Goal: Task Accomplishment & Management: Complete application form

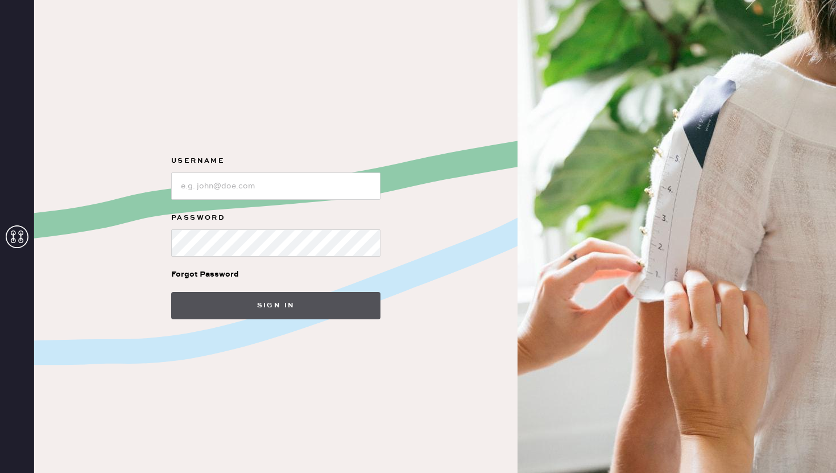
click at [249, 305] on button "Sign in" at bounding box center [275, 305] width 209 height 27
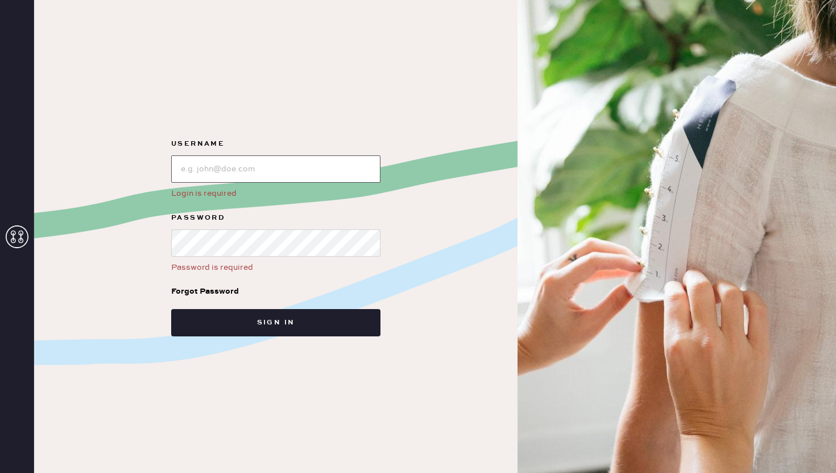
click at [235, 178] on input "loginName" at bounding box center [275, 168] width 209 height 27
type input "reformationcharleston"
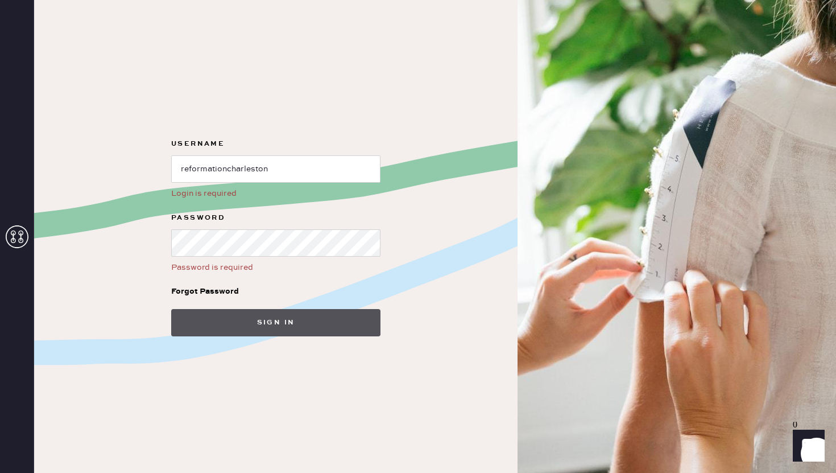
click at [250, 314] on button "Sign in" at bounding box center [275, 322] width 209 height 27
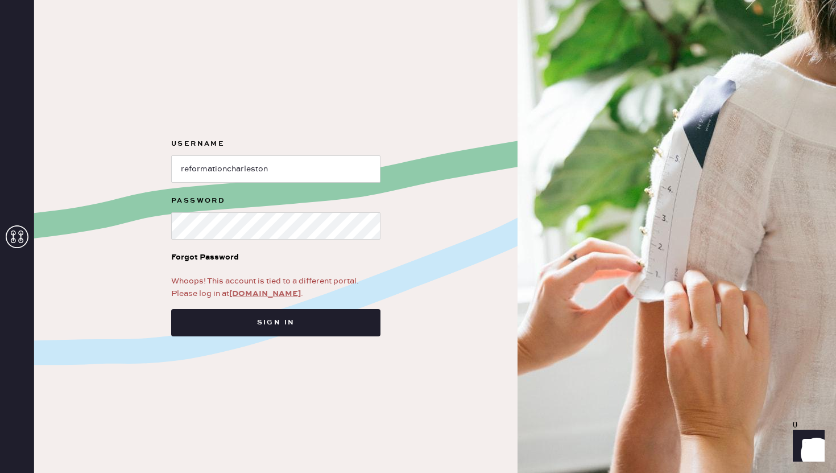
click at [243, 290] on link "app.hemster.co" at bounding box center [265, 293] width 72 height 10
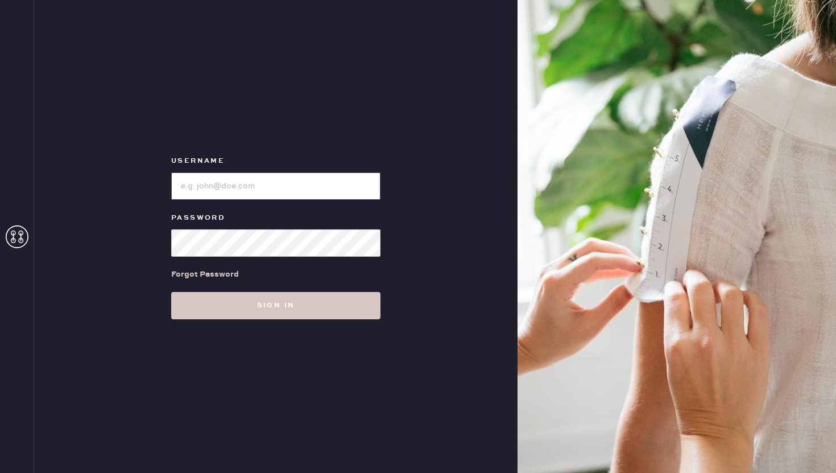
type input "reformationcharleston"
click at [268, 327] on div "Username Password Forgot Password Sign in" at bounding box center [276, 236] width 484 height 473
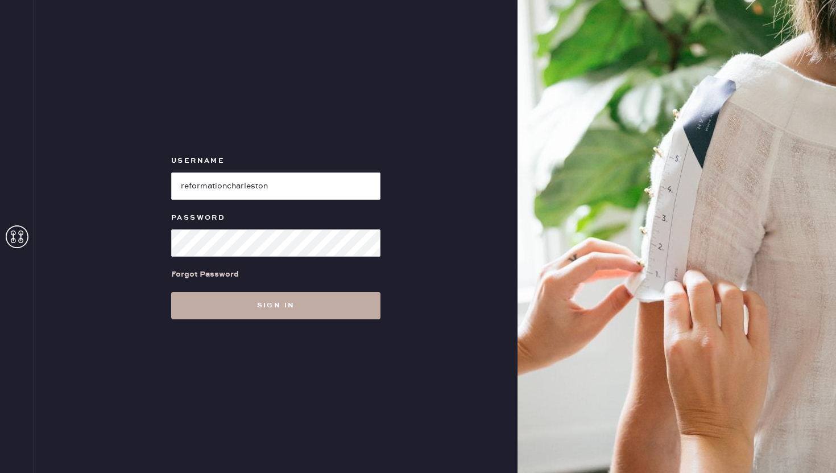
click at [254, 308] on button "Sign in" at bounding box center [275, 305] width 209 height 27
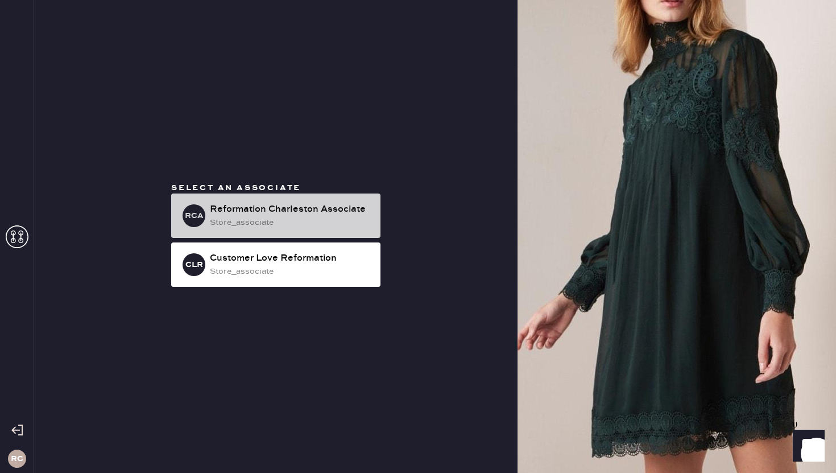
click at [265, 210] on div "Reformation Charleston Associate" at bounding box center [291, 210] width 162 height 14
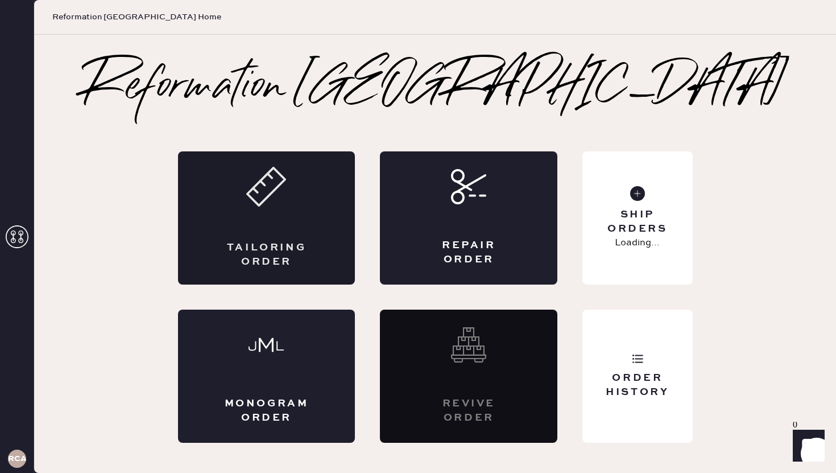
click at [328, 204] on div "Tailoring Order" at bounding box center [266, 217] width 177 height 133
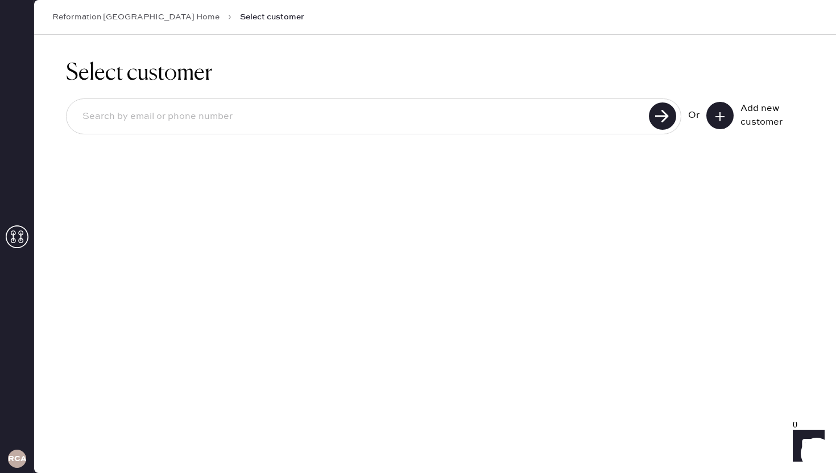
click at [456, 121] on input at bounding box center [359, 117] width 572 height 26
click at [714, 119] on icon at bounding box center [719, 116] width 11 height 11
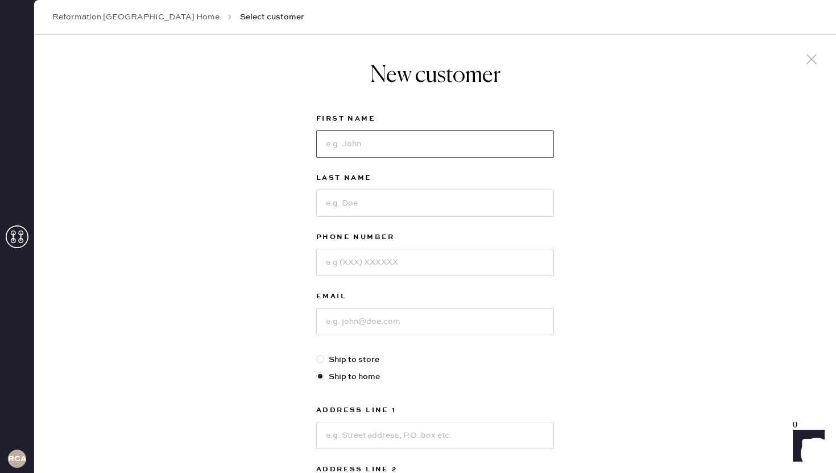
click at [447, 150] on input at bounding box center [435, 143] width 238 height 27
type input "Victoria"
type input "[PERSON_NAME]"
click at [425, 260] on input at bounding box center [435, 262] width 238 height 27
type input "8433331688"
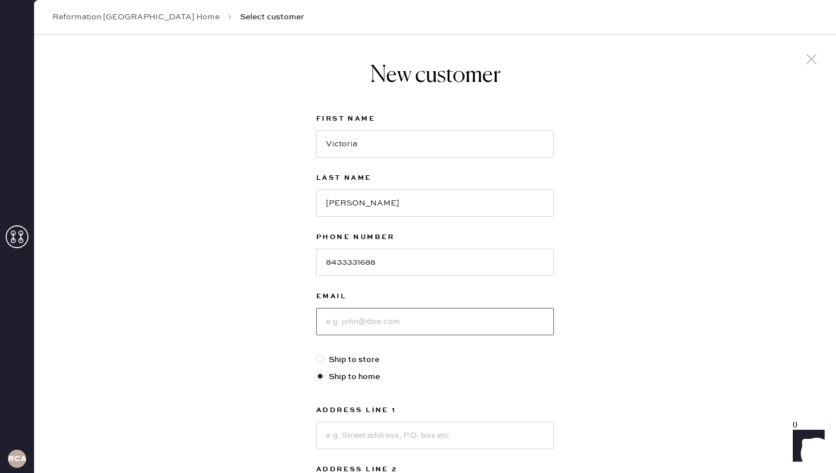
click at [412, 320] on input at bounding box center [435, 321] width 238 height 27
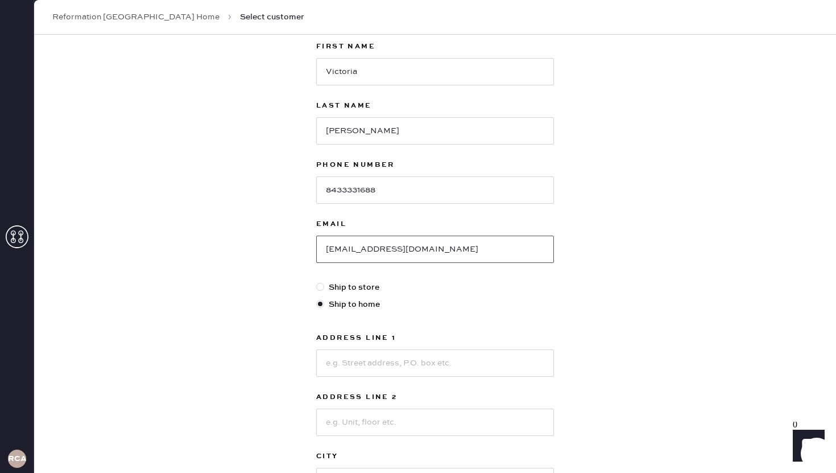
scroll to position [83, 0]
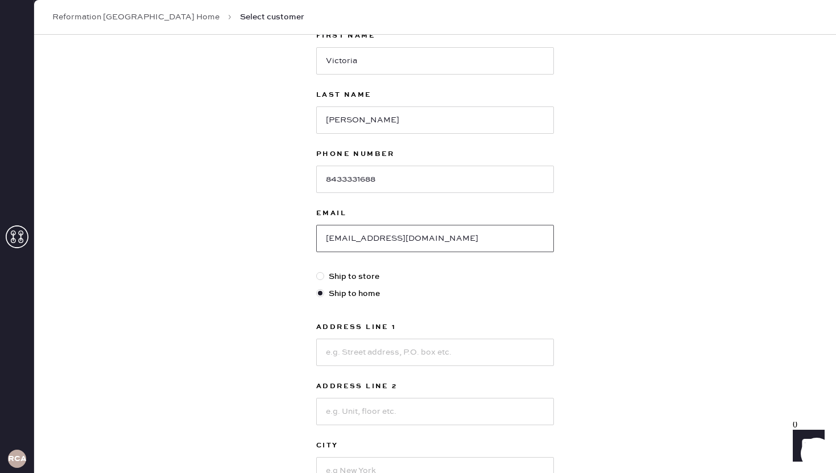
type input "[EMAIL_ADDRESS][DOMAIN_NAME]"
click at [420, 356] on input at bounding box center [435, 351] width 238 height 27
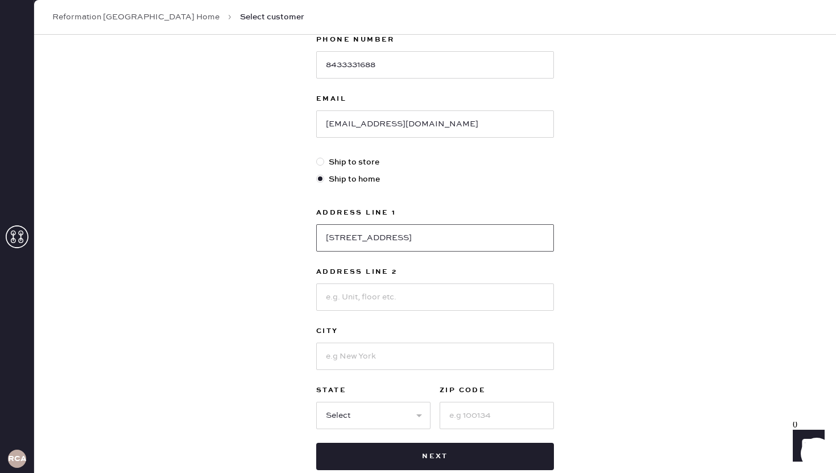
scroll to position [201, 0]
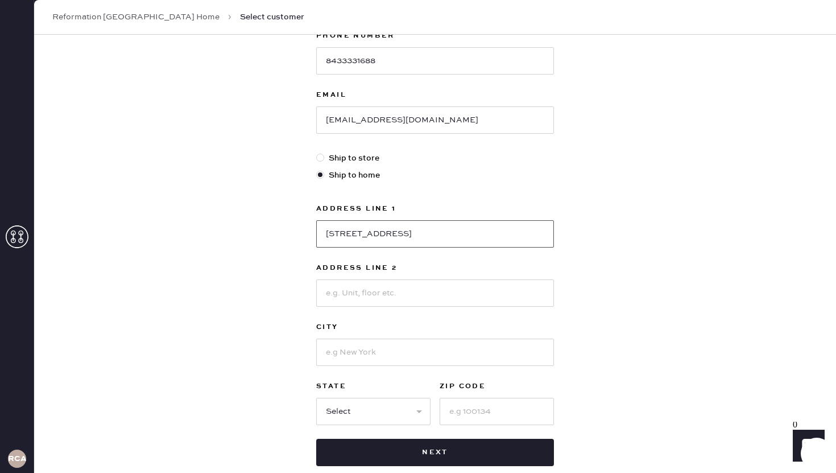
type input "[STREET_ADDRESS]"
click at [444, 346] on input at bounding box center [435, 351] width 238 height 27
type input "[GEOGRAPHIC_DATA]"
click at [421, 408] on select "Select AK AL AR AZ CA CO CT [GEOGRAPHIC_DATA] DE FL [GEOGRAPHIC_DATA] HI [GEOGR…" at bounding box center [373, 411] width 114 height 27
select select "SC"
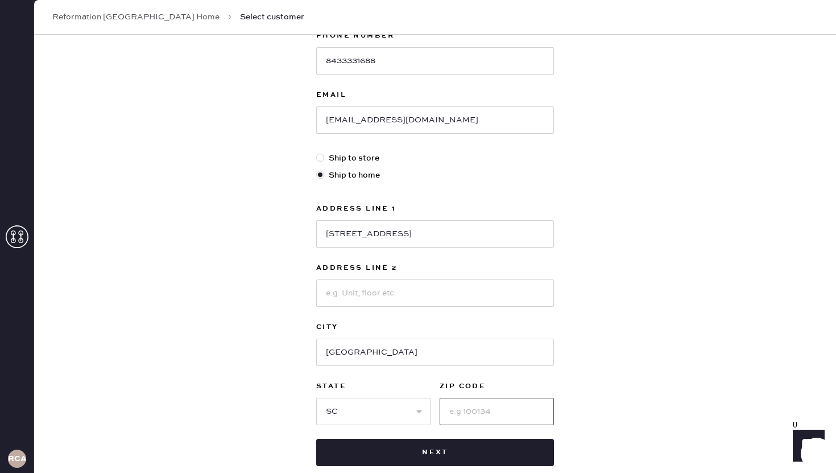
click at [457, 411] on input at bounding box center [497, 411] width 114 height 27
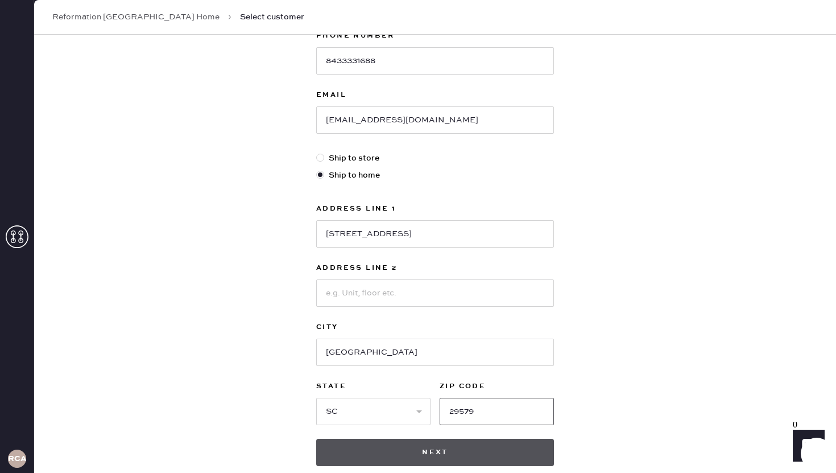
type input "29579"
click at [416, 444] on button "Next" at bounding box center [435, 452] width 238 height 27
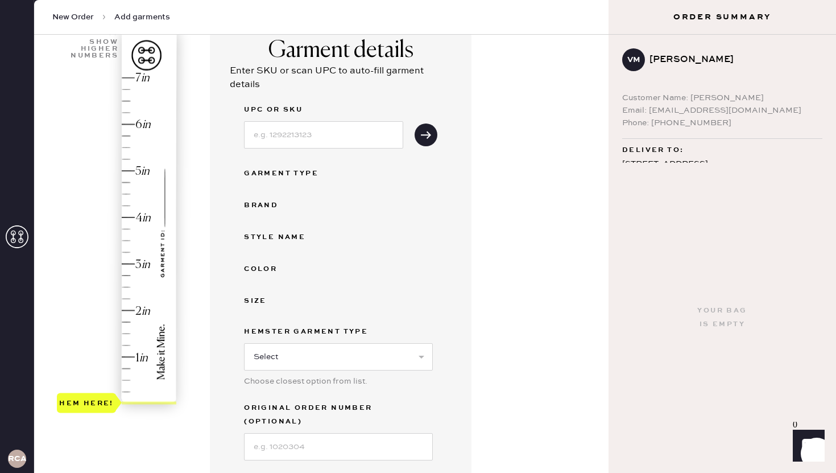
scroll to position [147, 0]
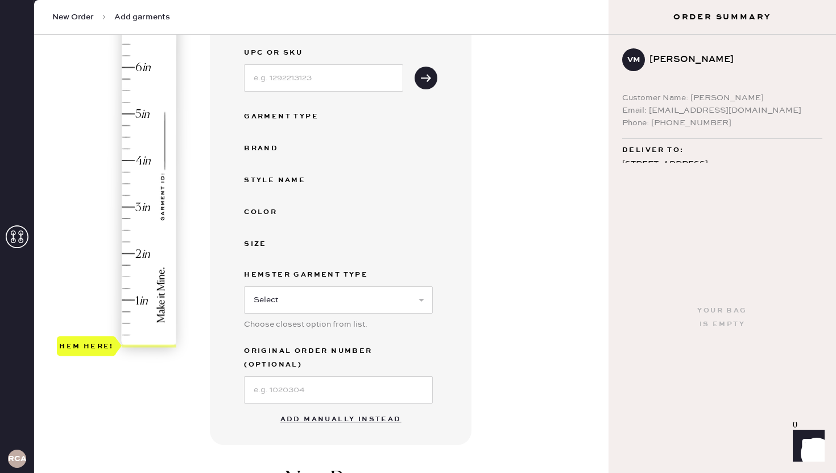
click at [337, 408] on button "Add manually instead" at bounding box center [341, 419] width 135 height 23
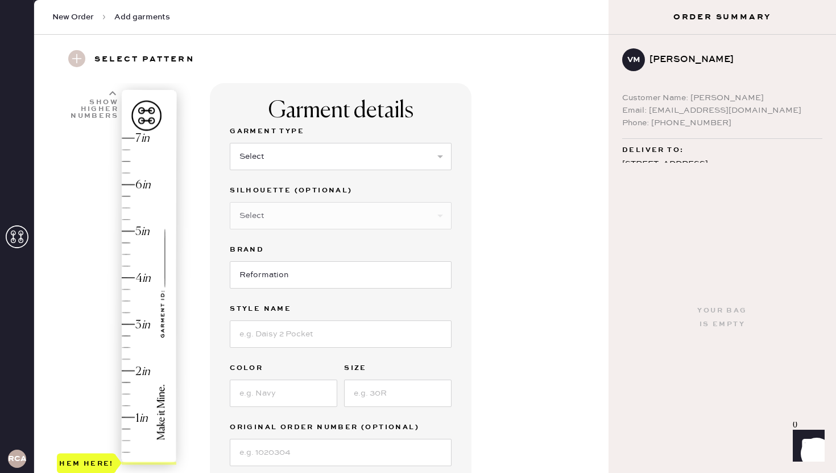
scroll to position [0, 0]
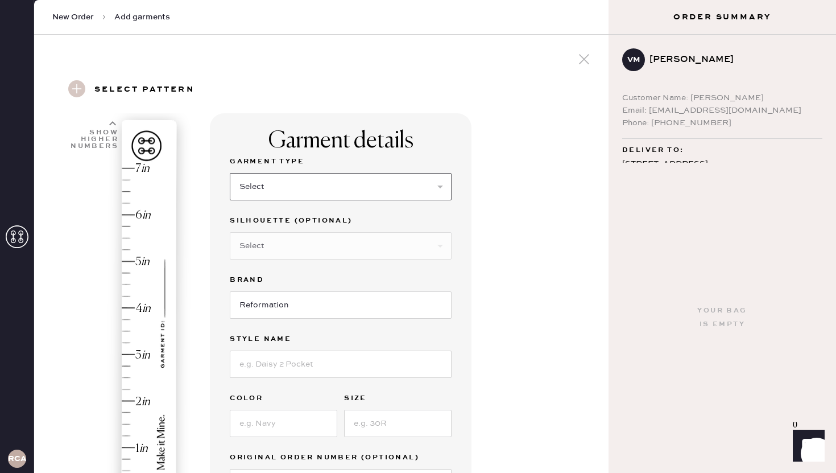
click at [309, 187] on select "Select Basic Skirt Jeans Leggings Pants Shorts Basic Sleeved Dress Basic Sleeve…" at bounding box center [341, 186] width 222 height 27
select select "6"
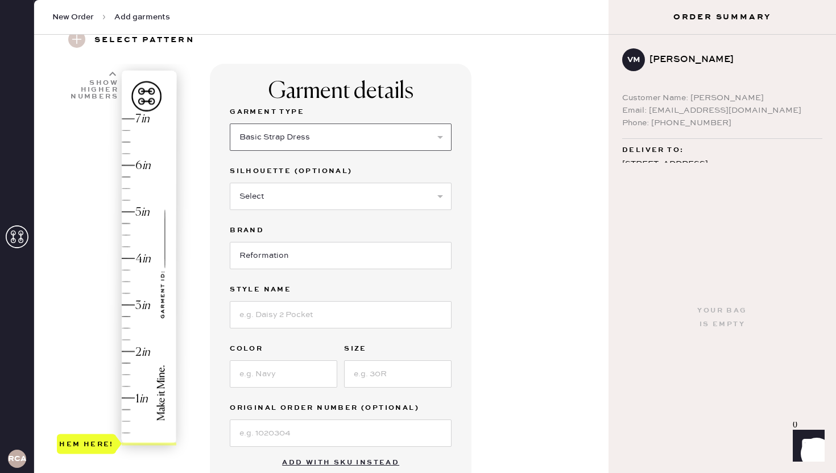
scroll to position [56, 0]
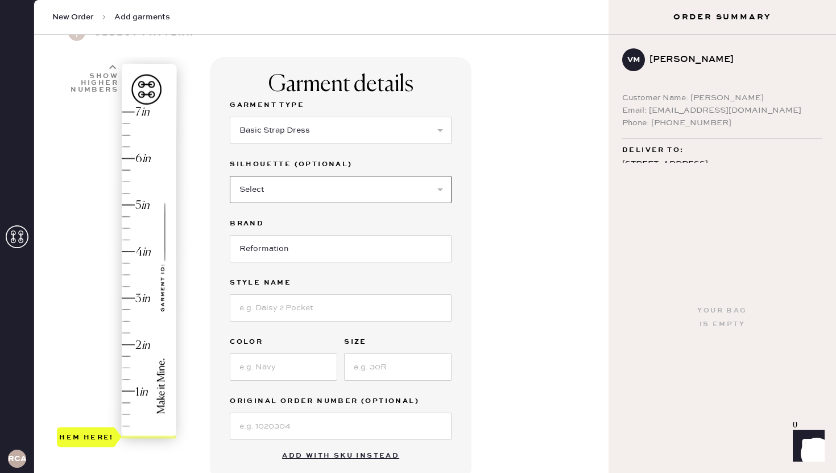
click at [333, 177] on select "Select Maxi Dress Midi Dress Mini Dress Other" at bounding box center [341, 189] width 222 height 27
select select "39"
click at [309, 299] on input at bounding box center [341, 307] width 222 height 27
type input "Tripoli Dress"
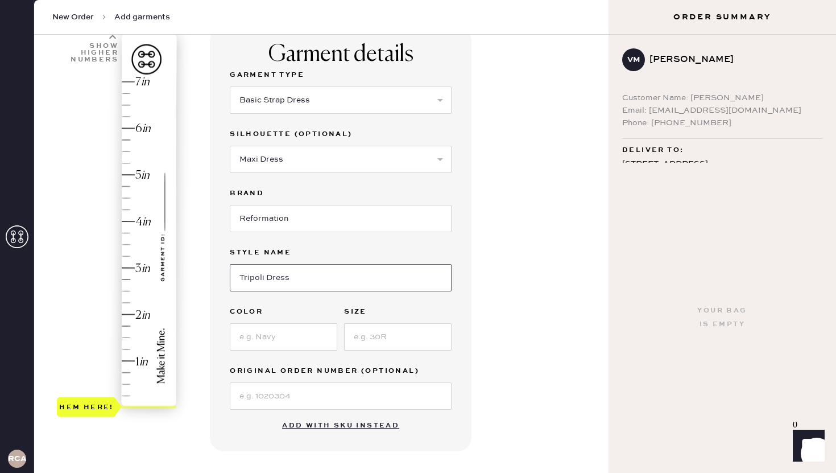
scroll to position [119, 0]
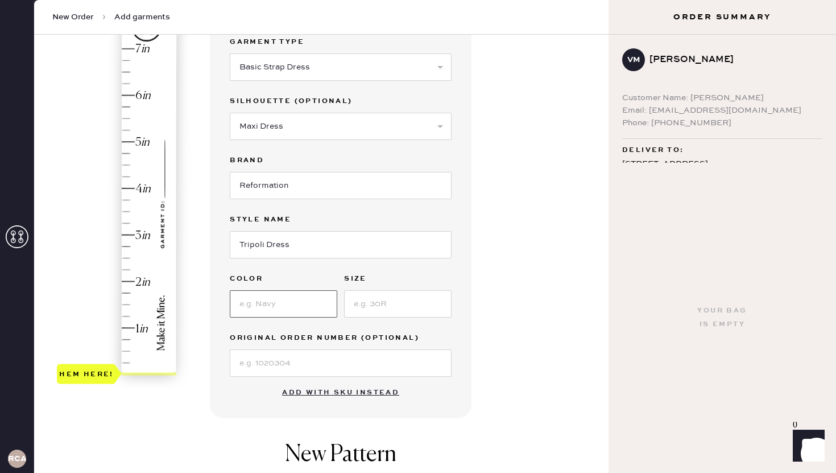
click at [285, 311] on input at bounding box center [284, 303] width 108 height 27
type input "Selene"
click at [395, 298] on input at bounding box center [398, 303] width 108 height 27
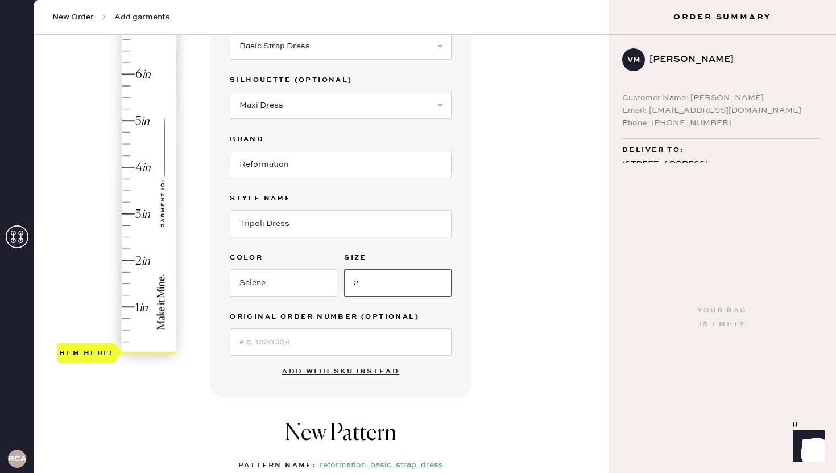
type input "2"
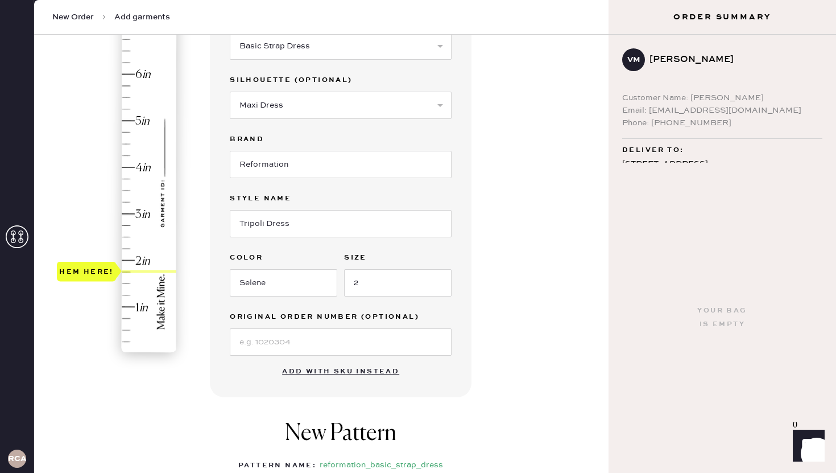
drag, startPoint x: 84, startPoint y: 347, endPoint x: 85, endPoint y: 265, distance: 81.9
click at [85, 265] on div "Hem here!" at bounding box center [86, 272] width 55 height 14
click at [85, 260] on div "Hem here!" at bounding box center [117, 191] width 121 height 336
type input "2"
drag, startPoint x: 83, startPoint y: 266, endPoint x: 82, endPoint y: 254, distance: 11.4
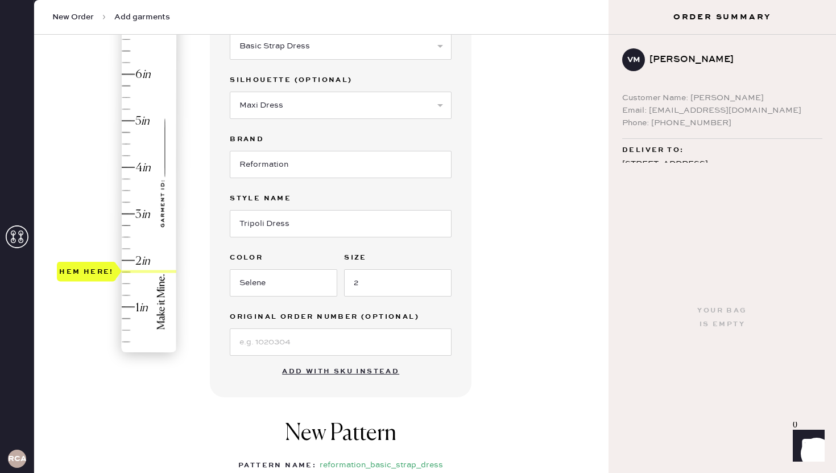
click at [82, 265] on div "Hem here!" at bounding box center [86, 272] width 55 height 14
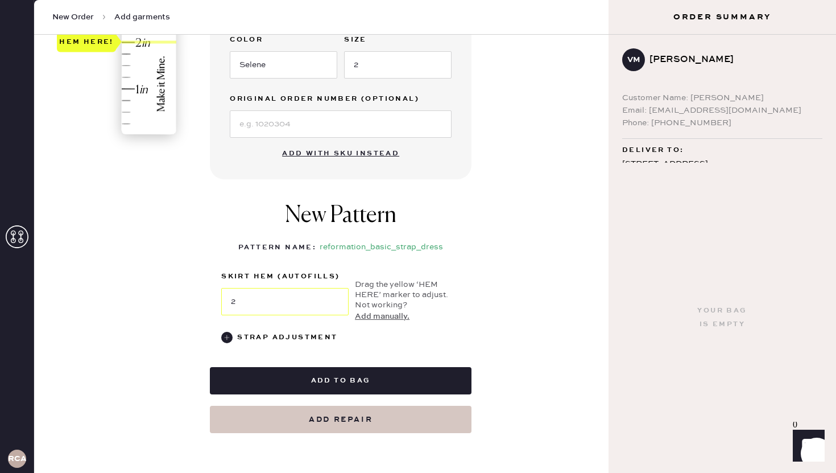
scroll to position [378, 0]
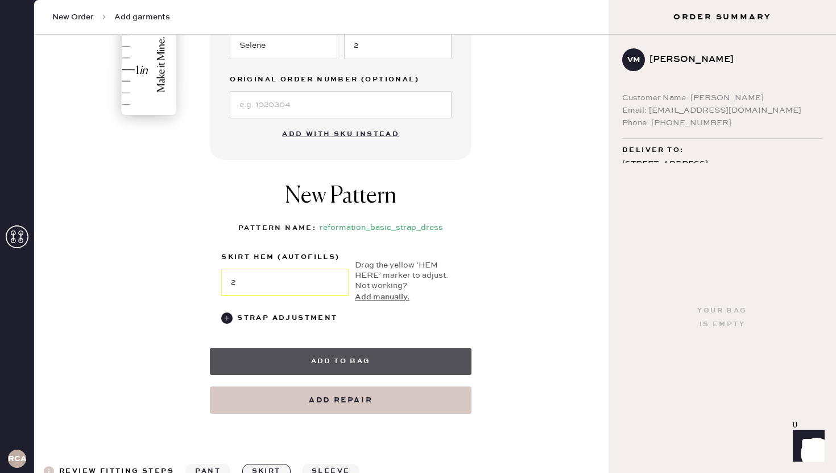
click at [359, 362] on button "Add to bag" at bounding box center [341, 361] width 262 height 27
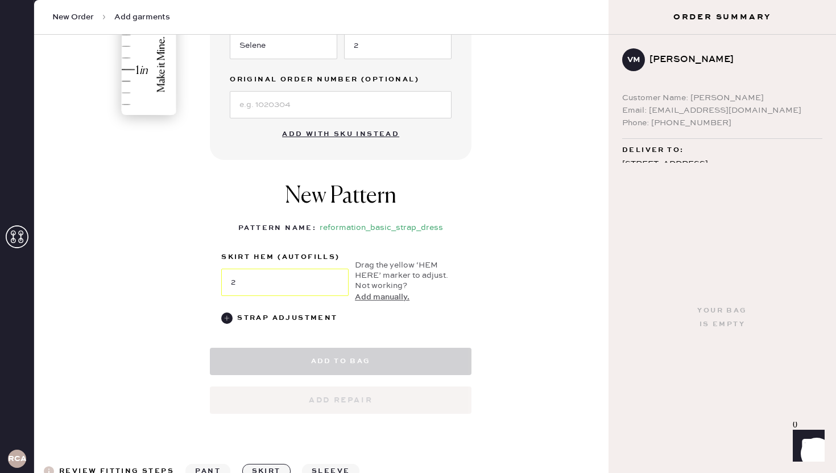
select select "6"
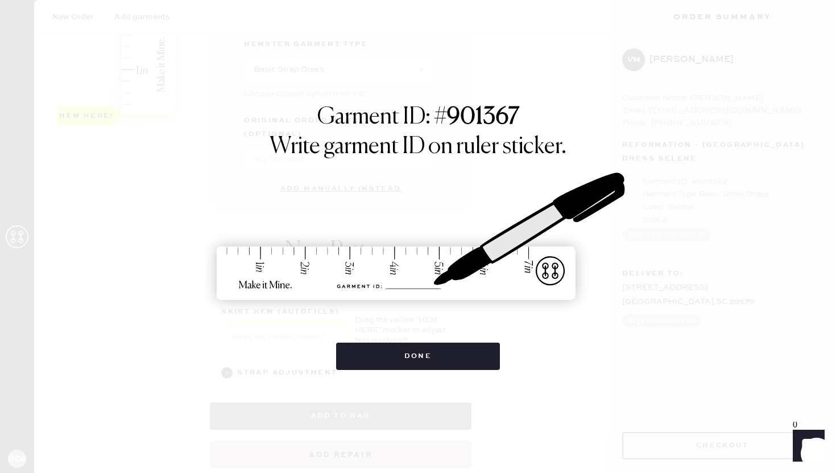
click at [359, 362] on button "Done" at bounding box center [418, 355] width 164 height 27
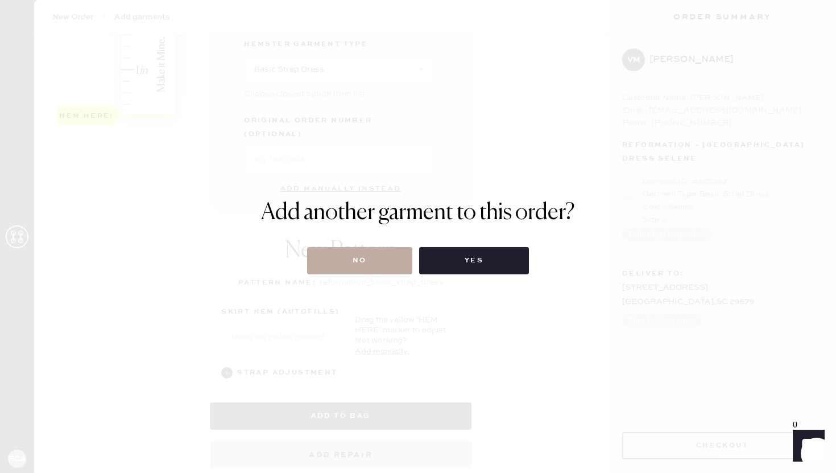
click at [365, 270] on button "No" at bounding box center [359, 260] width 105 height 27
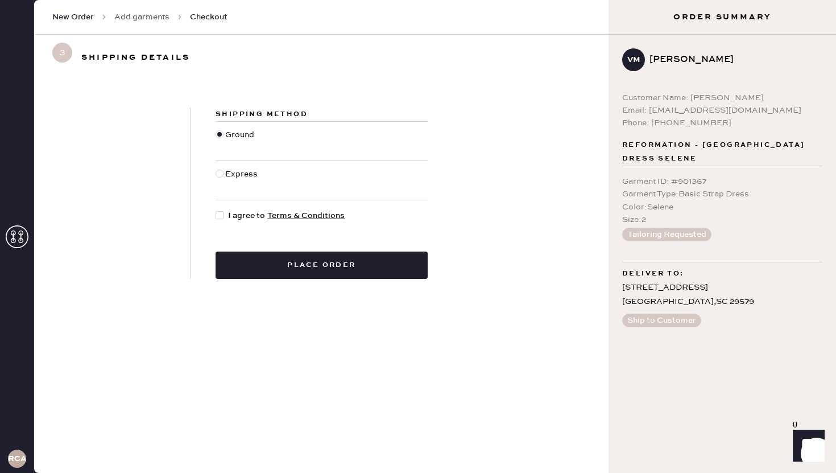
click at [218, 210] on div at bounding box center [222, 215] width 13 height 13
click at [216, 210] on input "I agree to Terms & Conditions" at bounding box center [216, 209] width 1 height 1
checkbox input "true"
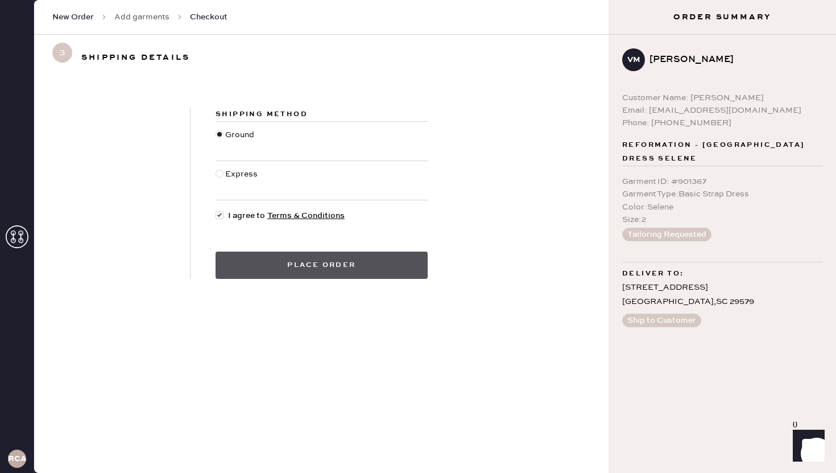
click at [242, 255] on button "Place order" at bounding box center [322, 264] width 212 height 27
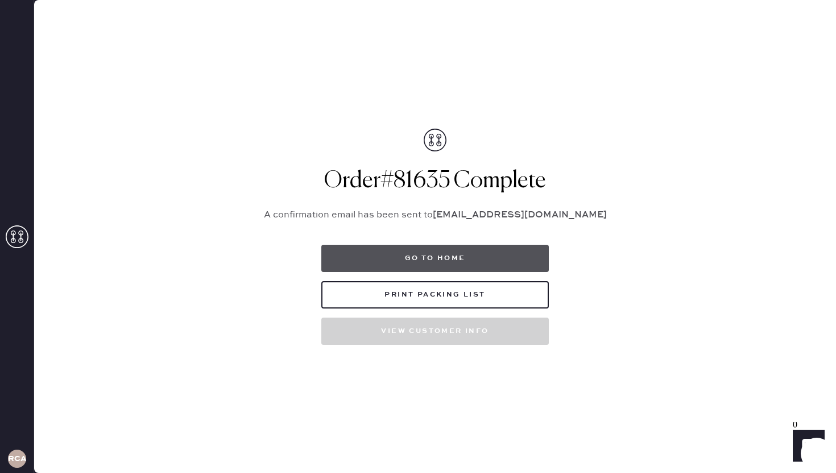
click at [420, 259] on button "Go to home" at bounding box center [435, 258] width 228 height 27
